Goal: Task Accomplishment & Management: Manage account settings

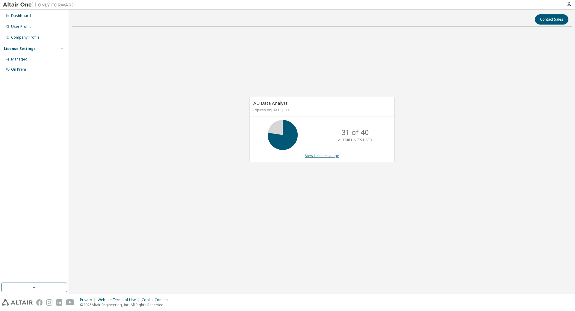
click at [316, 156] on link "View License Usage" at bounding box center [322, 155] width 34 height 5
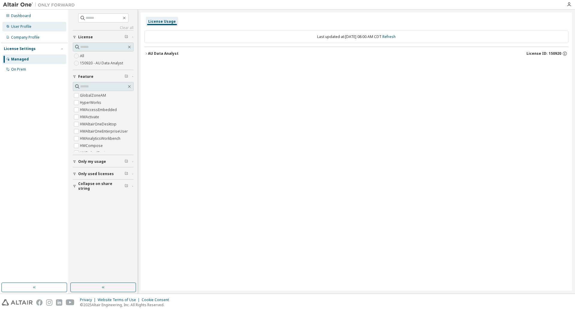
click at [18, 25] on div "User Profile" at bounding box center [21, 26] width 20 height 5
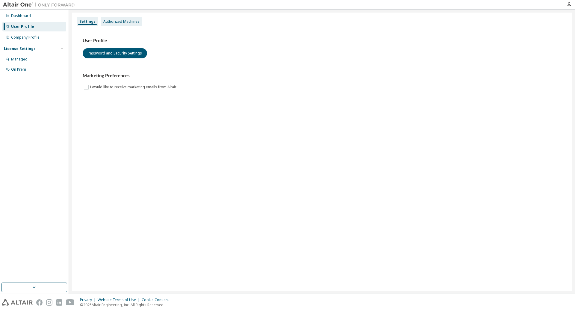
click at [110, 21] on div "Authorized Machines" at bounding box center [121, 21] width 36 height 5
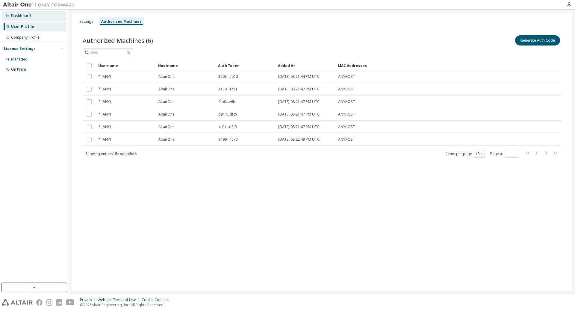
click at [21, 17] on div "Dashboard" at bounding box center [21, 15] width 20 height 5
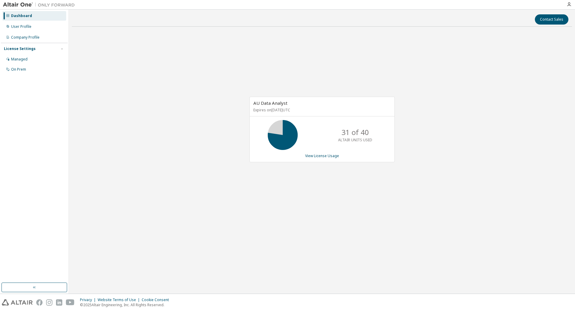
click at [277, 108] on p "Expires on October 30, 2025 UTC" at bounding box center [321, 110] width 136 height 5
click at [322, 156] on link "View License Usage" at bounding box center [322, 155] width 34 height 5
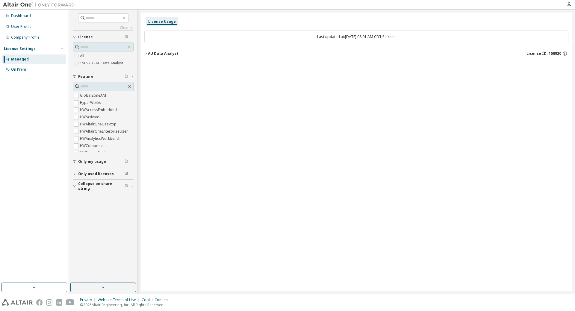
click at [99, 64] on label "150920 - AU Data Analyst" at bounding box center [102, 63] width 44 height 7
click at [146, 53] on icon "button" at bounding box center [146, 54] width 4 height 4
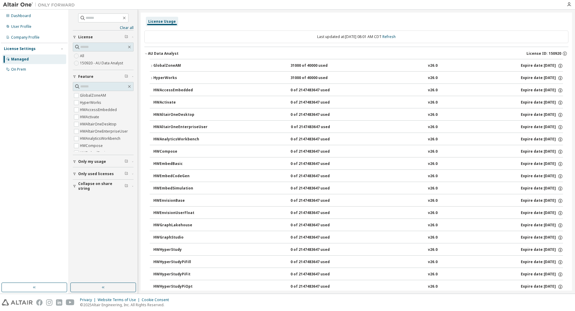
click at [101, 161] on span "Only my usage" at bounding box center [92, 161] width 28 height 5
click at [101, 192] on span "Only used licenses" at bounding box center [96, 191] width 36 height 5
click at [152, 66] on icon "button" at bounding box center [152, 66] width 4 height 4
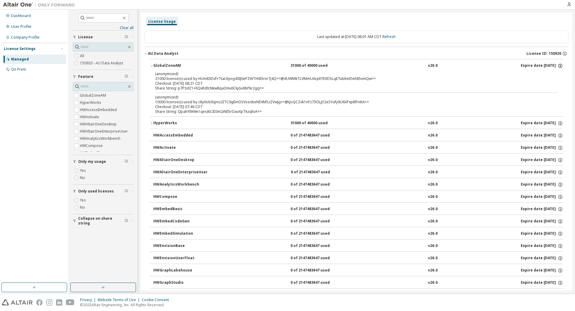
click at [560, 66] on icon "button" at bounding box center [560, 66] width 1 height 1
click at [467, 75] on p "(anonymized)" at bounding box center [349, 73] width 388 height 5
click at [164, 102] on div "(anonymized) 10000 license(s) used by c8y0ob9zjmz2ITC9gEmOSVssnbeNDtMSzZVwJg==@…" at bounding box center [349, 100] width 388 height 10
click at [18, 71] on div "On Prem" at bounding box center [18, 69] width 15 height 5
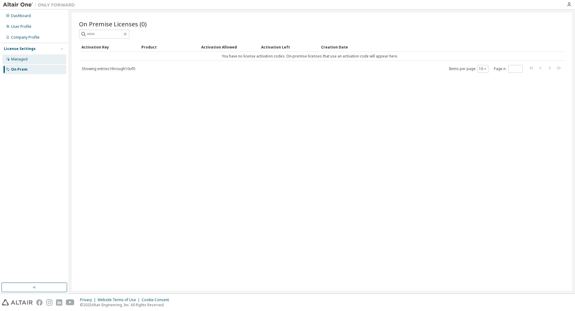
click at [21, 61] on div "Managed" at bounding box center [19, 59] width 16 height 5
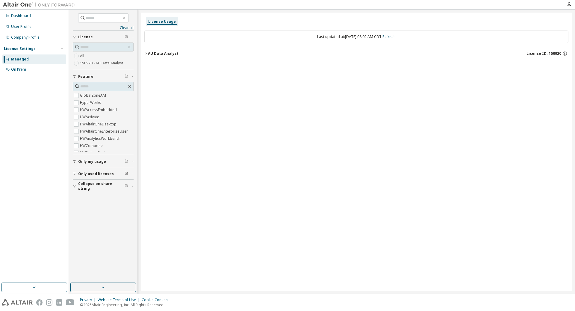
click at [147, 52] on icon "button" at bounding box center [146, 54] width 4 height 4
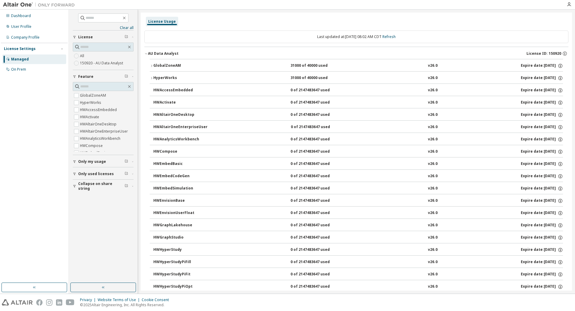
click at [152, 77] on icon "button" at bounding box center [152, 78] width 4 height 4
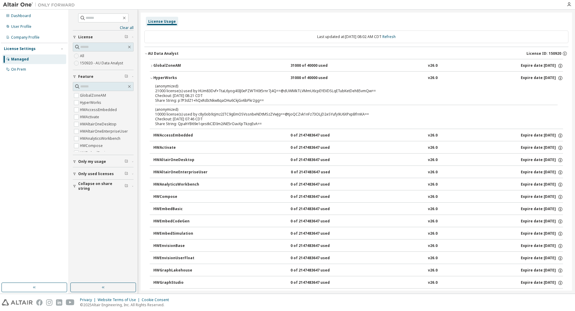
click at [152, 66] on icon "button" at bounding box center [151, 66] width 1 height 2
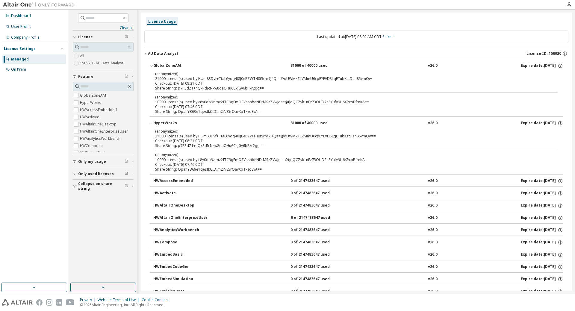
click at [110, 163] on div "Only my usage" at bounding box center [105, 161] width 54 height 5
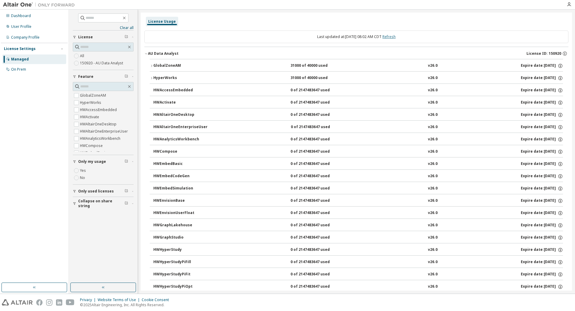
click at [396, 36] on link "Refresh" at bounding box center [389, 36] width 13 height 5
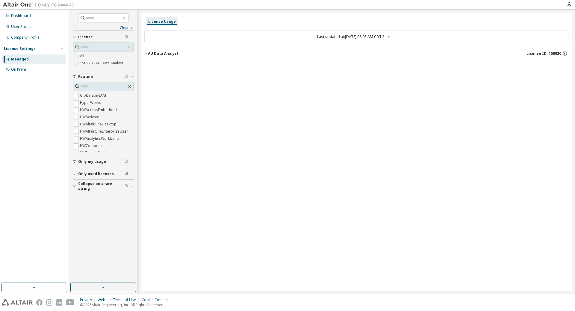
click at [146, 54] on icon "button" at bounding box center [146, 54] width 4 height 4
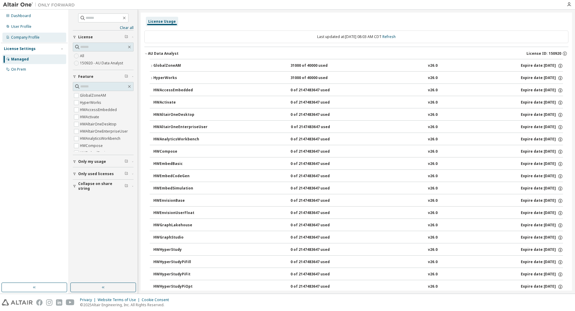
click at [19, 39] on div "Company Profile" at bounding box center [25, 37] width 28 height 5
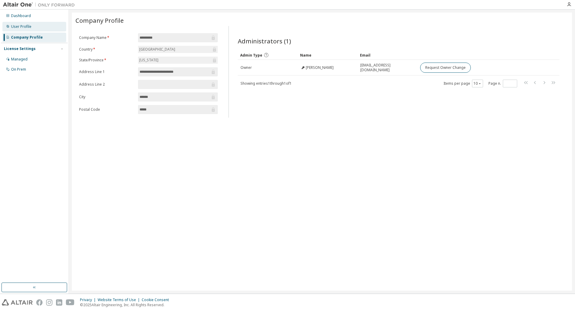
click at [20, 26] on div "User Profile" at bounding box center [21, 26] width 20 height 5
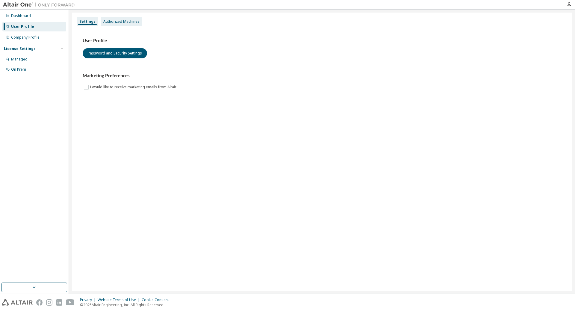
click at [126, 21] on div "Authorized Machines" at bounding box center [121, 21] width 36 height 5
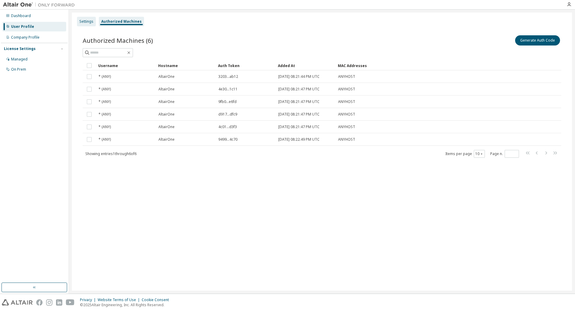
click at [84, 23] on div "Settings" at bounding box center [86, 21] width 14 height 5
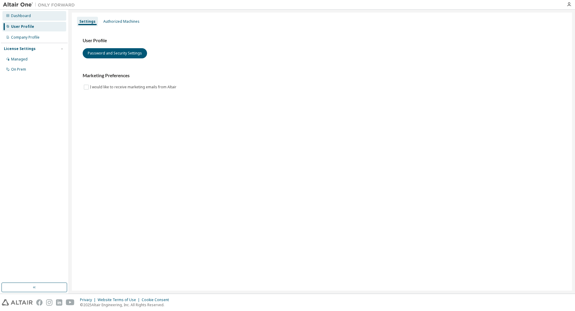
click at [28, 17] on div "Dashboard" at bounding box center [21, 15] width 20 height 5
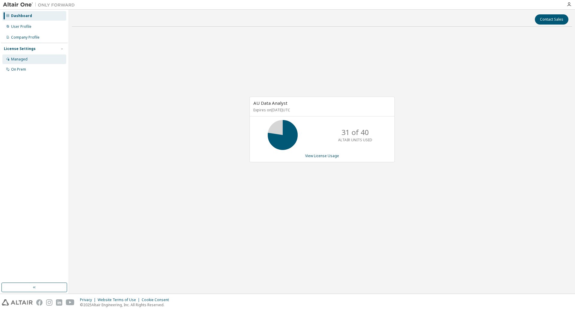
click at [25, 58] on div "Managed" at bounding box center [19, 59] width 16 height 5
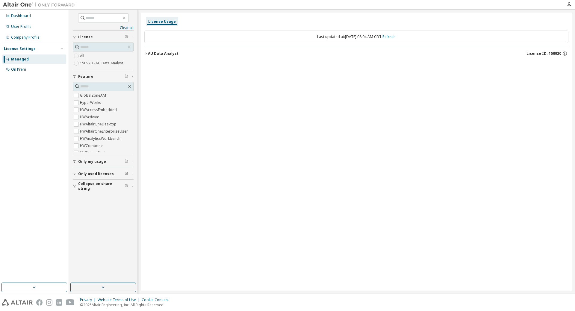
click at [146, 54] on icon "button" at bounding box center [146, 54] width 4 height 4
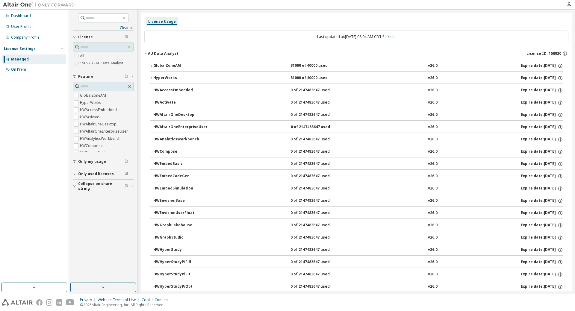
click at [152, 66] on icon "button" at bounding box center [151, 66] width 1 height 2
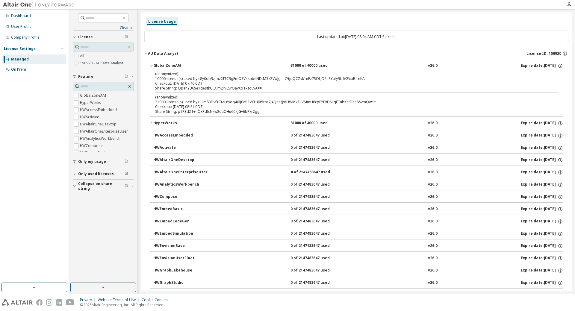
click at [166, 66] on div "GlobalZoneAM" at bounding box center [180, 65] width 54 height 5
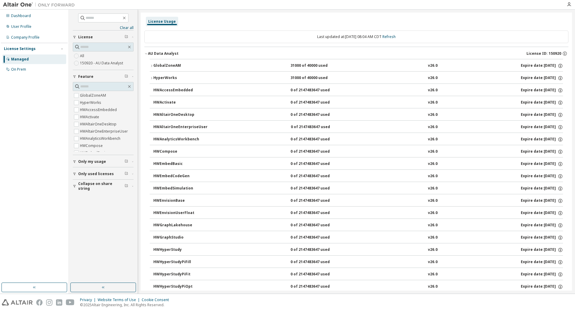
click at [166, 66] on div "GlobalZoneAM" at bounding box center [180, 65] width 54 height 5
